Goal: Transaction & Acquisition: Obtain resource

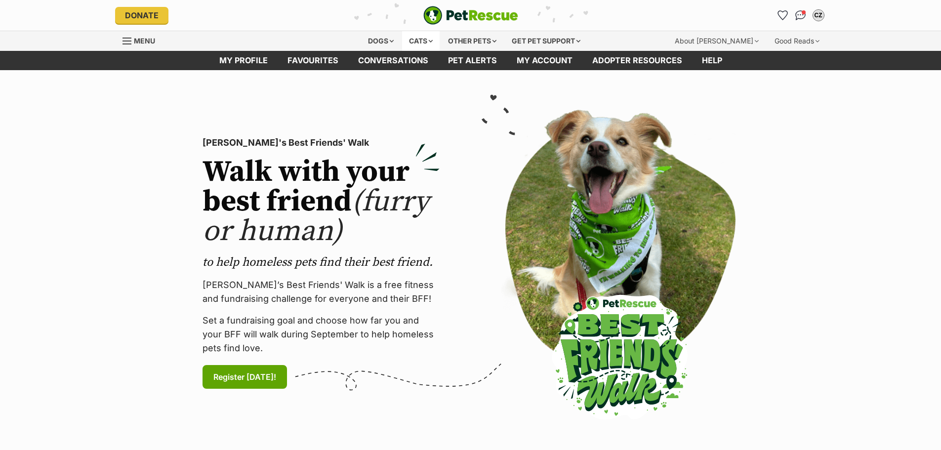
click at [415, 40] on div "Cats" at bounding box center [421, 41] width 38 height 20
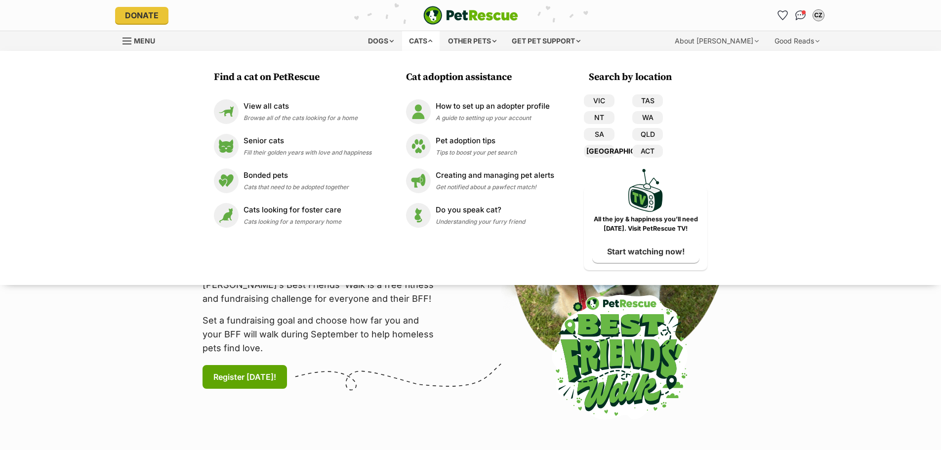
click at [596, 150] on link "[GEOGRAPHIC_DATA]" at bounding box center [599, 151] width 31 height 13
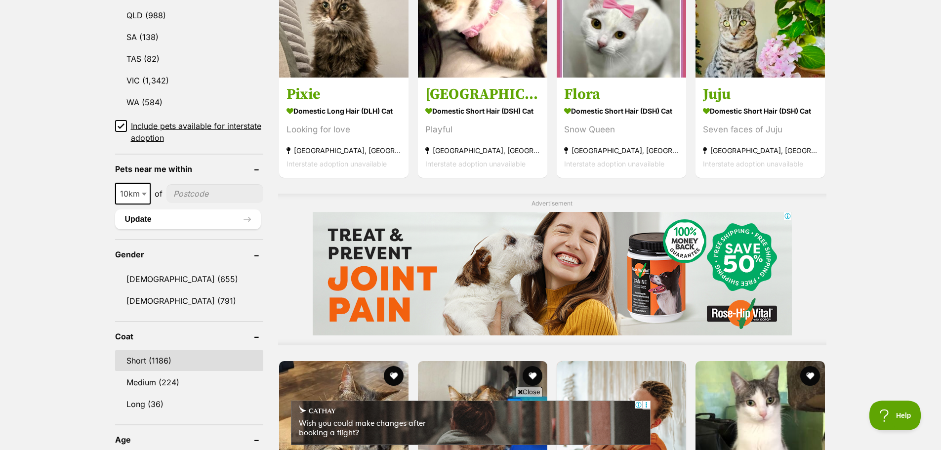
scroll to position [642, 0]
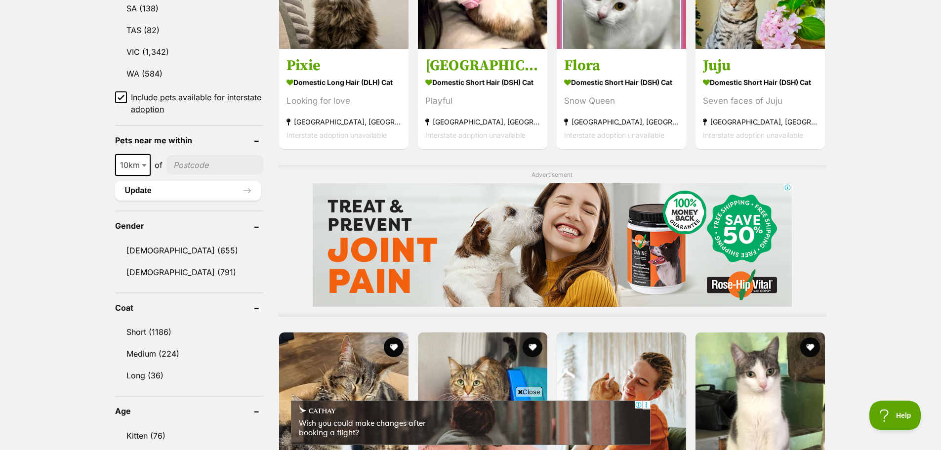
click at [137, 166] on span "10km" at bounding box center [133, 165] width 34 height 14
select select "25"
click at [172, 191] on button "Update" at bounding box center [188, 191] width 146 height 20
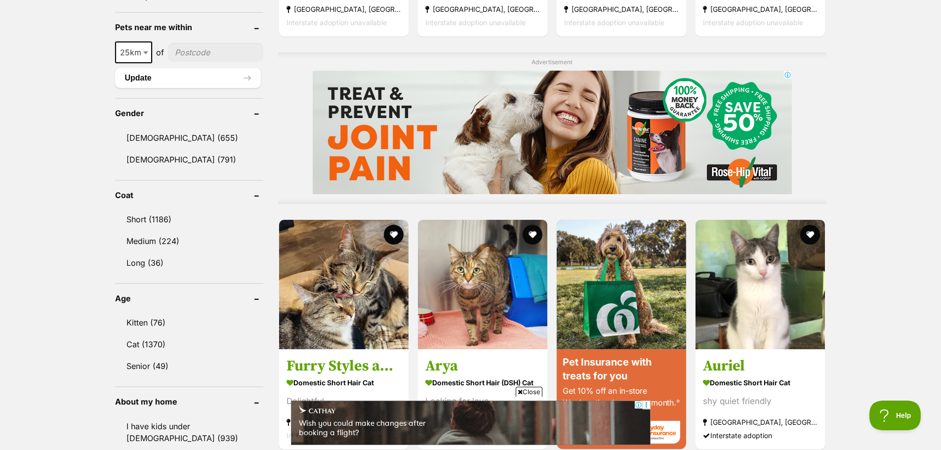
scroll to position [790, 0]
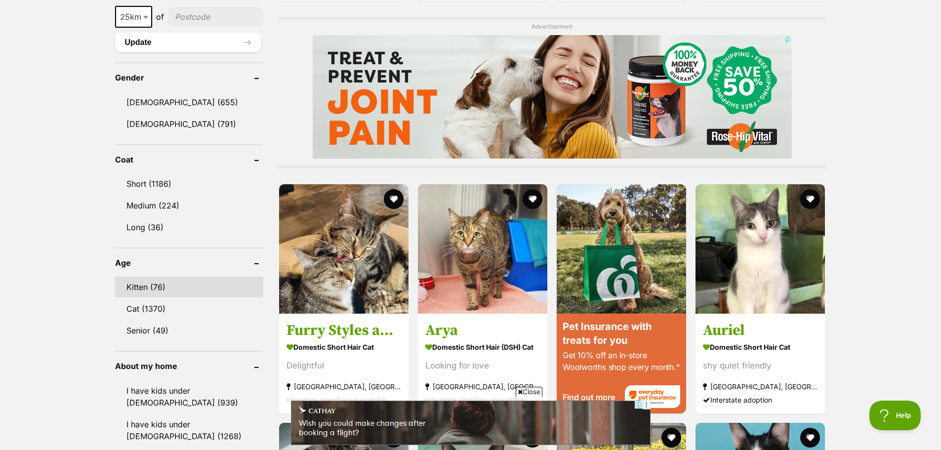
click at [167, 291] on link "Kitten (76)" at bounding box center [189, 287] width 148 height 21
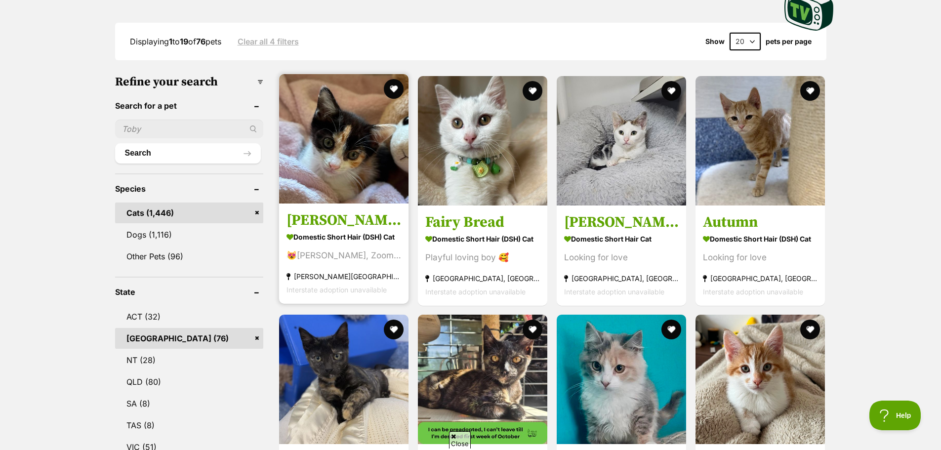
click at [343, 201] on img at bounding box center [343, 138] width 129 height 129
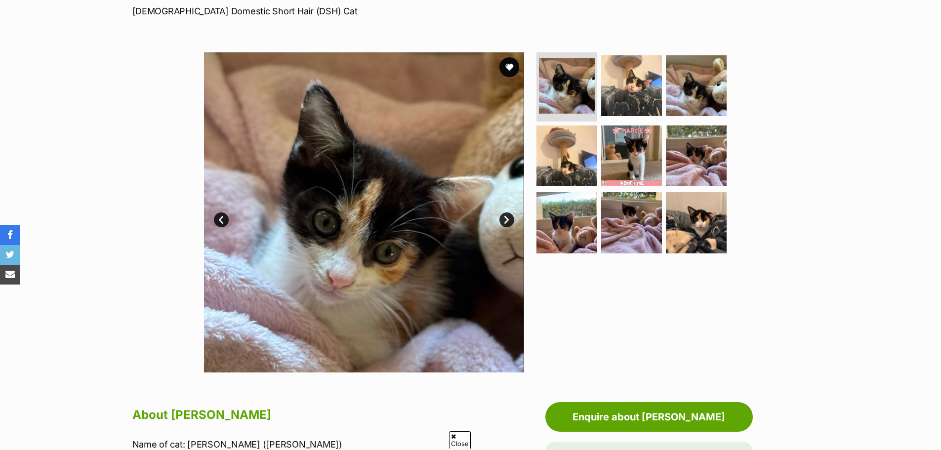
scroll to position [49, 0]
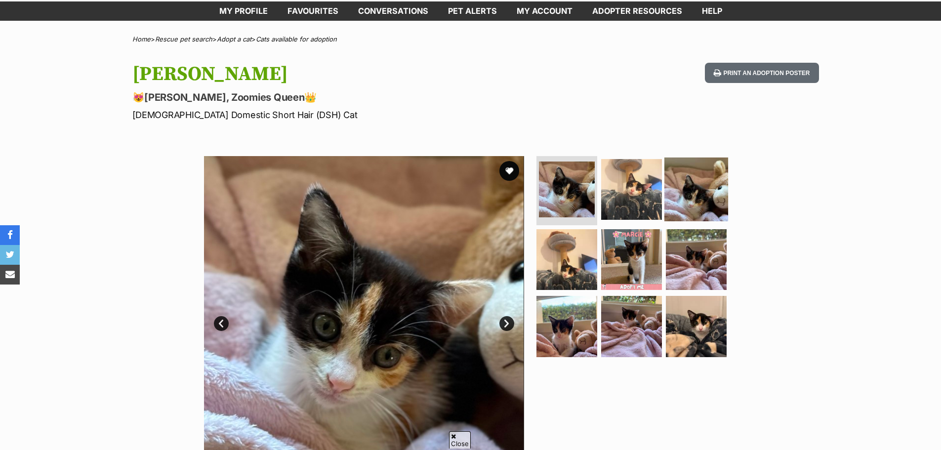
click at [713, 204] on img at bounding box center [696, 190] width 64 height 64
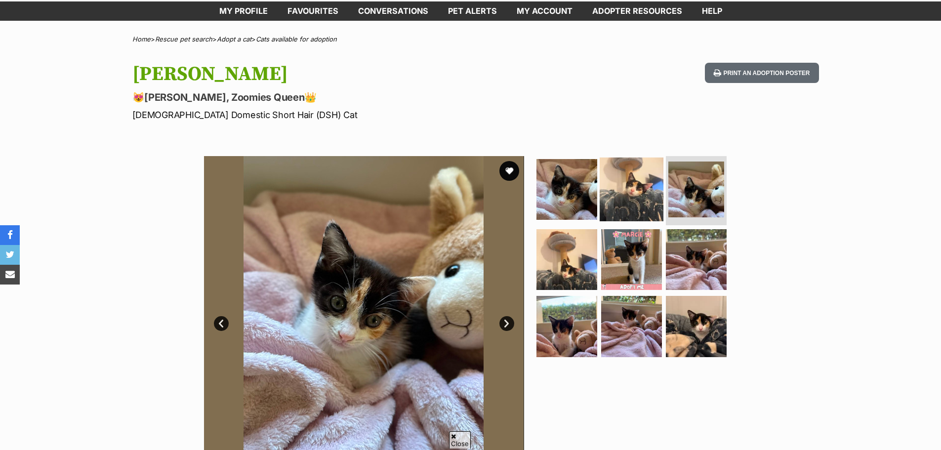
scroll to position [0, 0]
click at [625, 198] on img at bounding box center [632, 190] width 64 height 64
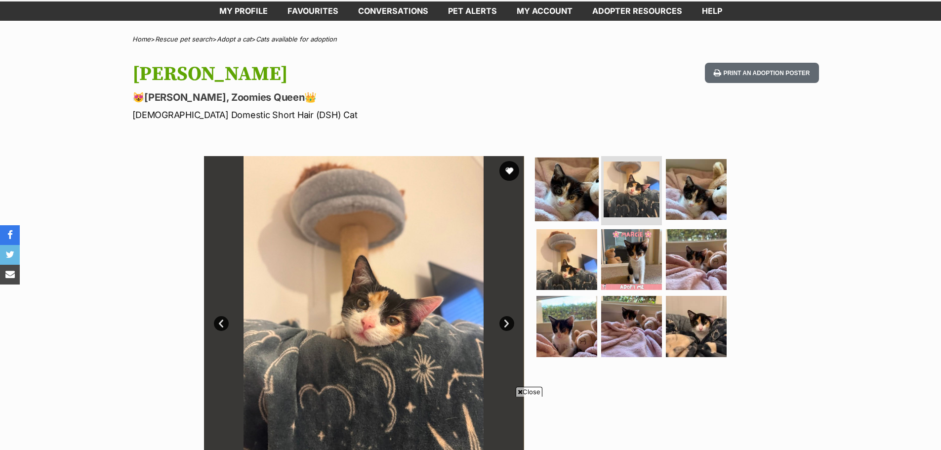
click at [586, 195] on img at bounding box center [567, 190] width 64 height 64
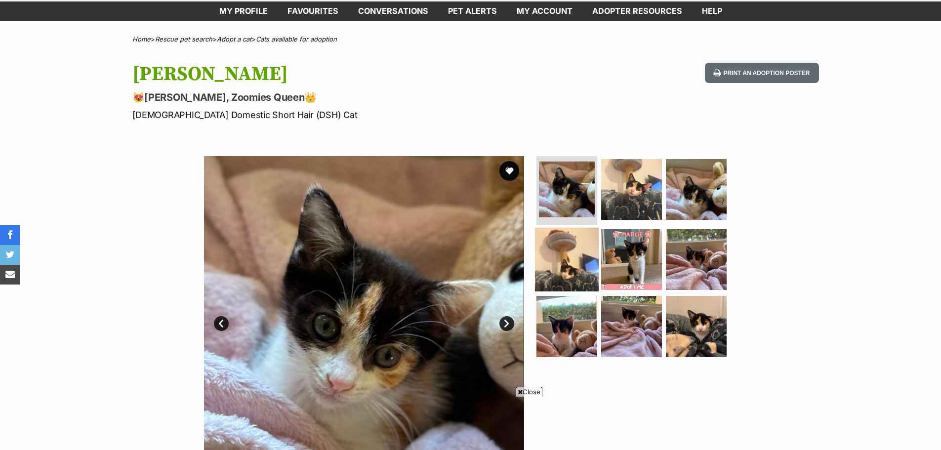
click at [565, 250] on img at bounding box center [567, 259] width 64 height 64
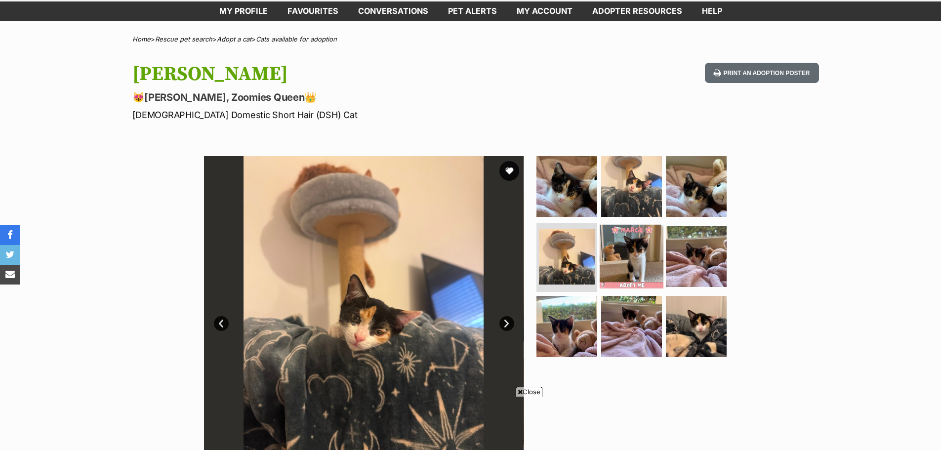
click at [614, 258] on img at bounding box center [632, 256] width 64 height 64
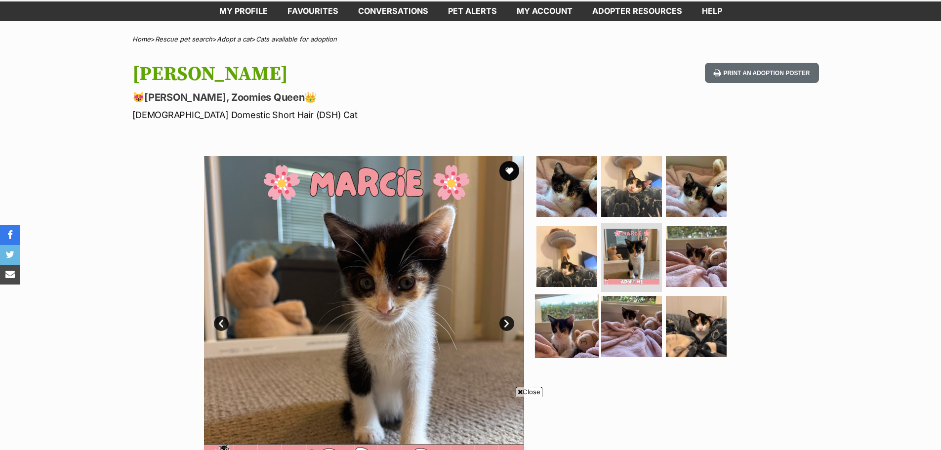
click at [578, 327] on img at bounding box center [567, 326] width 64 height 64
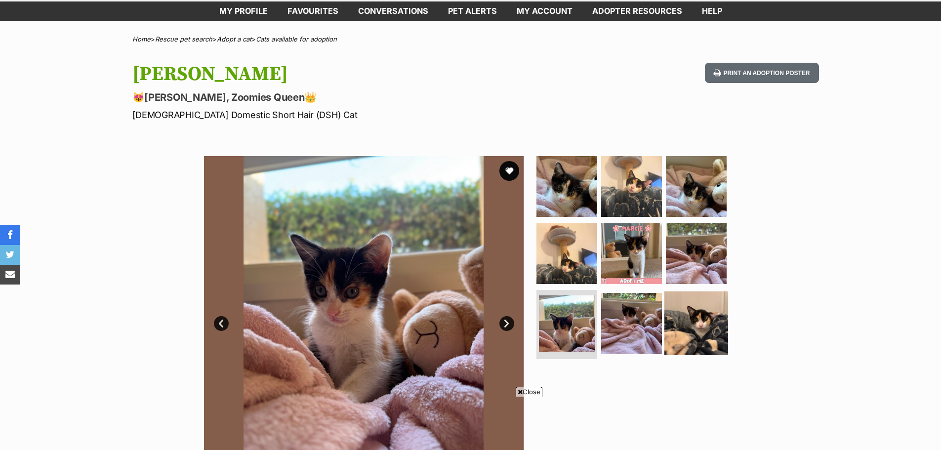
click at [672, 330] on img at bounding box center [696, 323] width 64 height 64
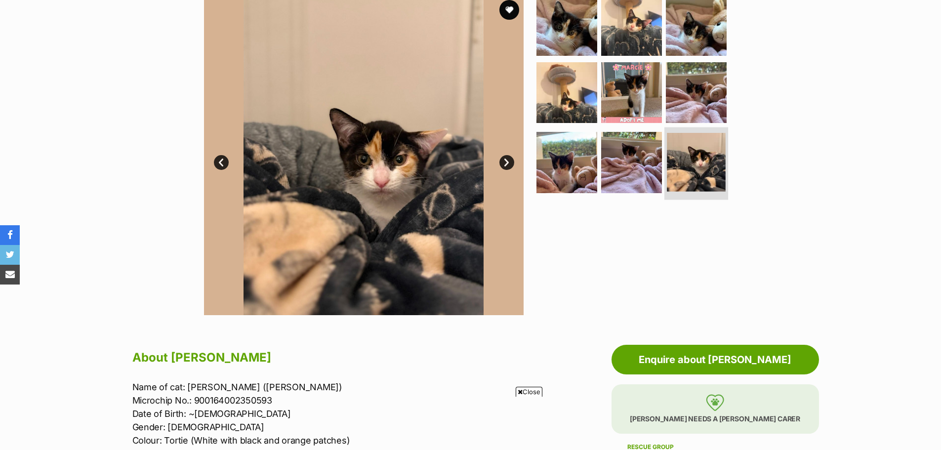
scroll to position [346, 0]
